Goal: Task Accomplishment & Management: Use online tool/utility

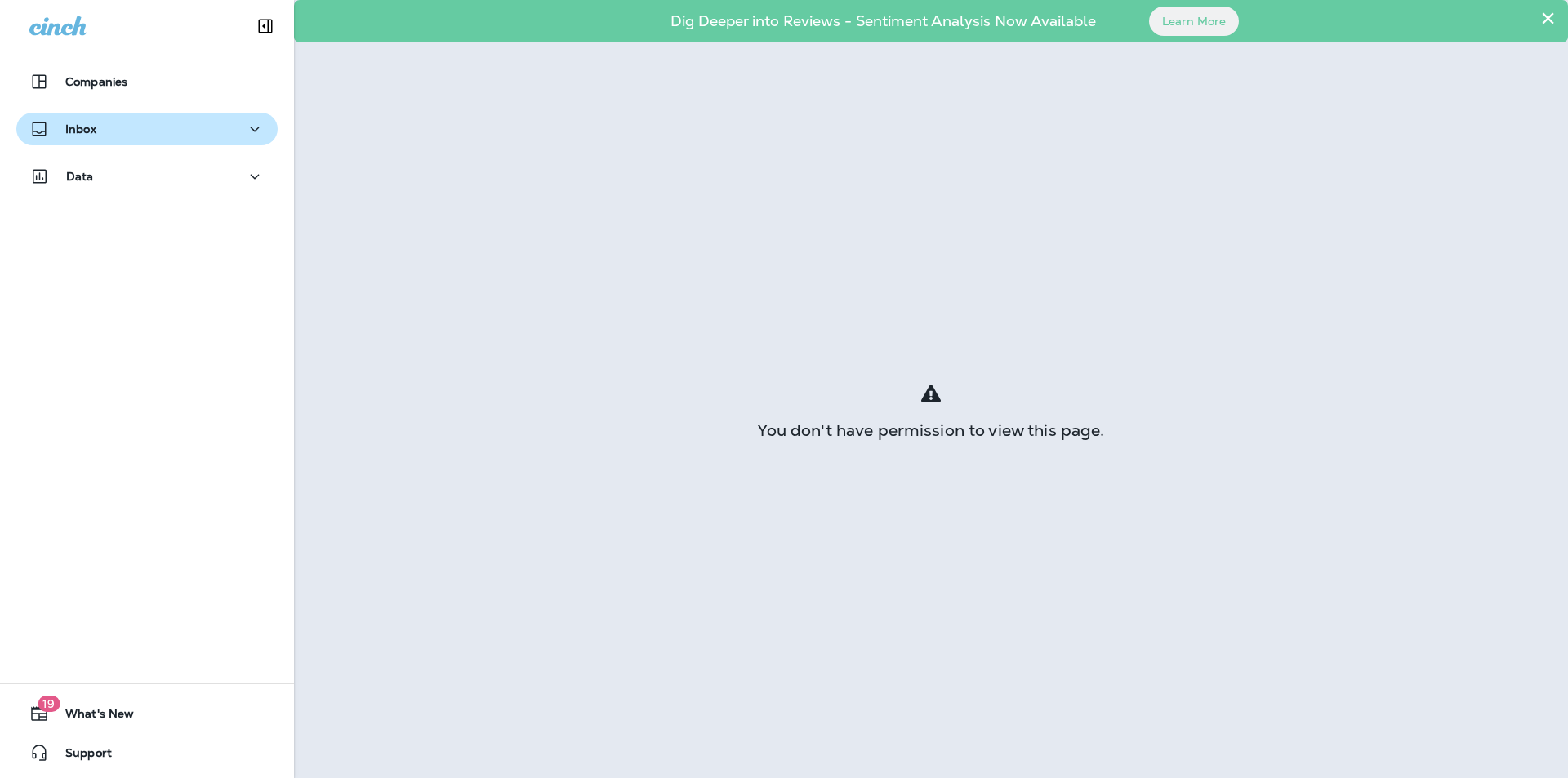
click at [103, 141] on button "Inbox" at bounding box center [147, 129] width 261 height 32
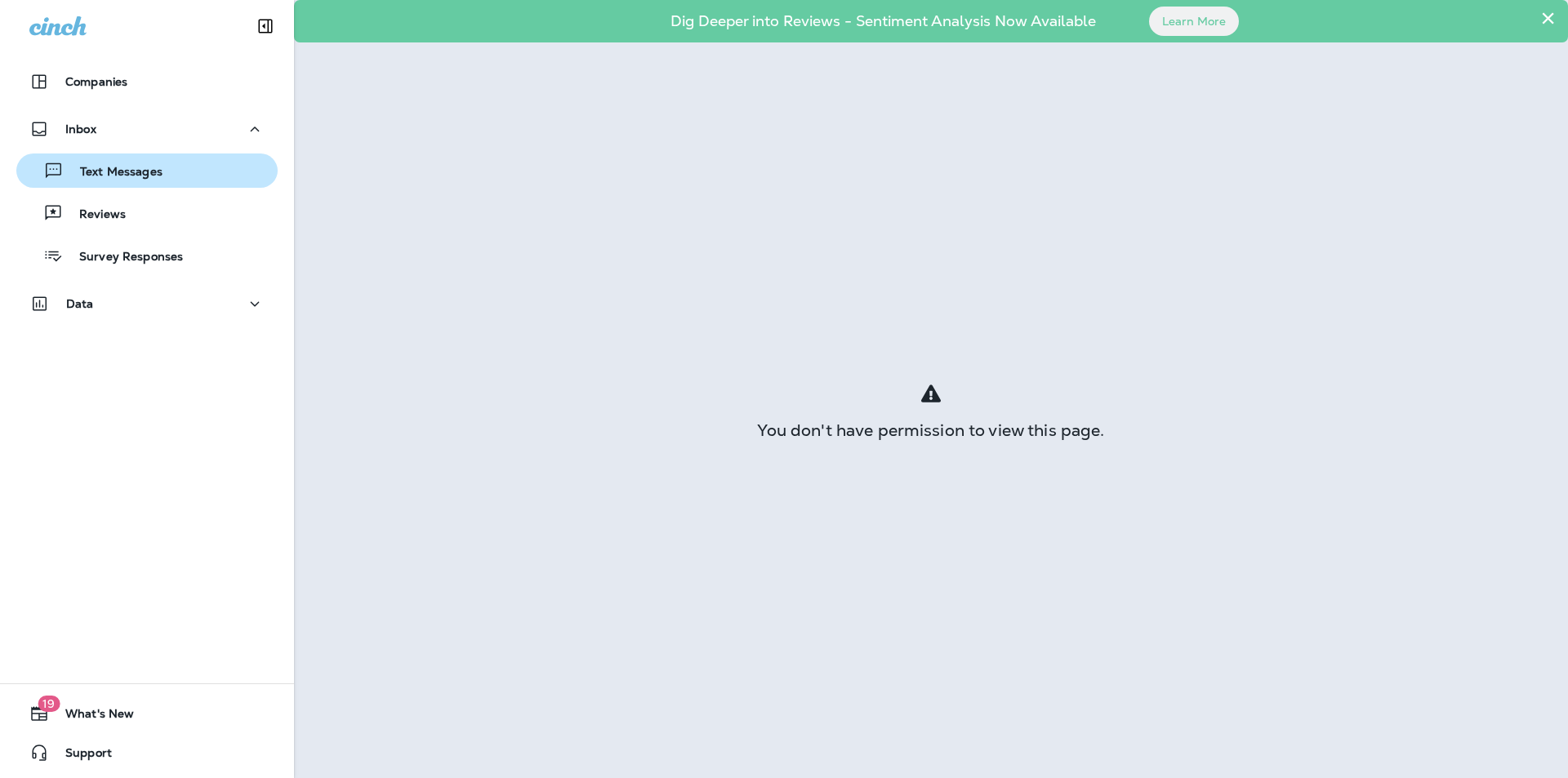
click at [122, 172] on p "Text Messages" at bounding box center [113, 172] width 99 height 15
